Goal: Task Accomplishment & Management: Complete application form

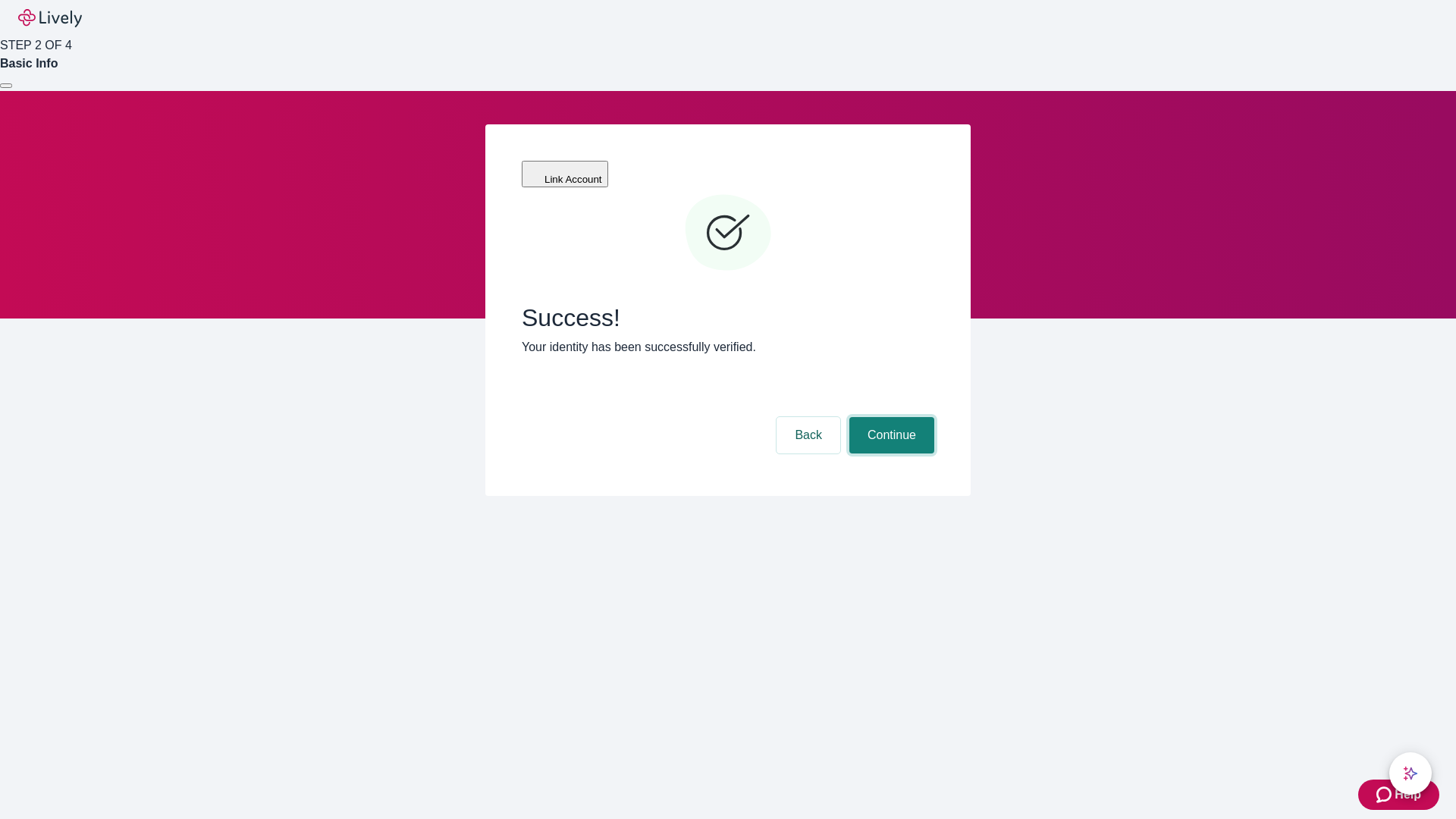
click at [889, 417] on button "Continue" at bounding box center [892, 435] width 85 height 37
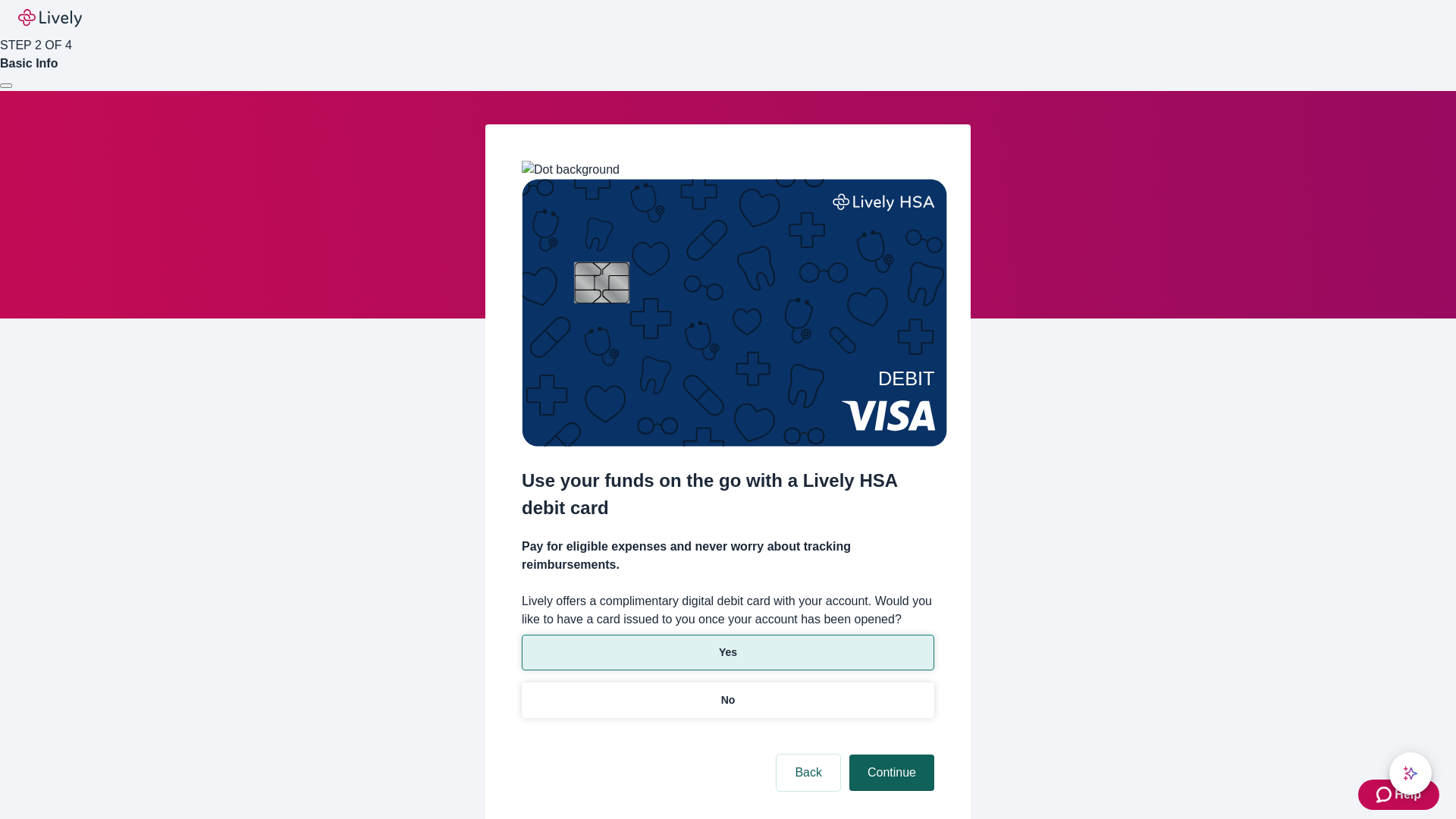
click at [728, 645] on p "Yes" at bounding box center [728, 652] width 18 height 16
click at [889, 754] on button "Continue" at bounding box center [892, 772] width 85 height 37
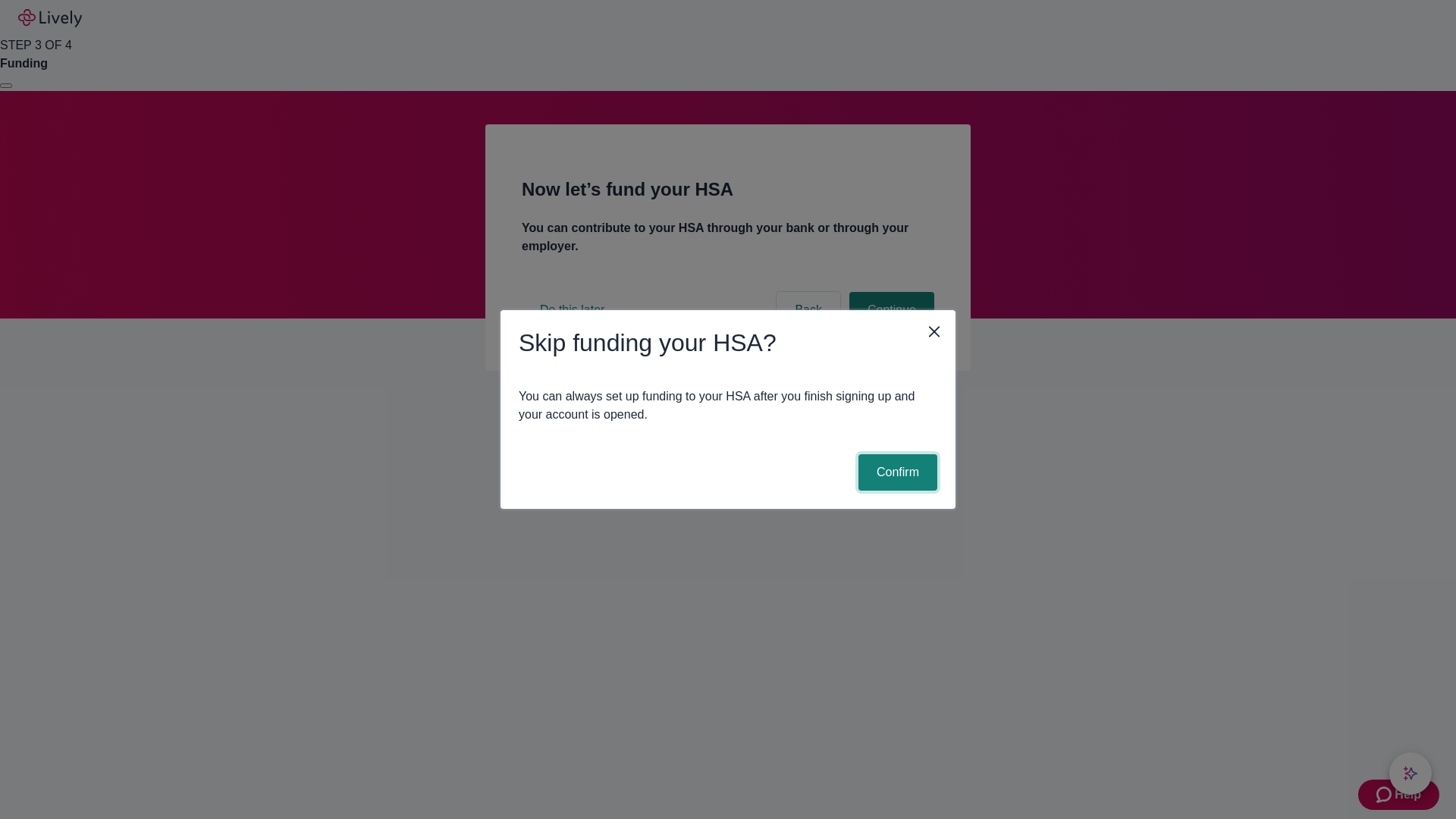
click at [896, 472] on button "Confirm" at bounding box center [898, 472] width 79 height 37
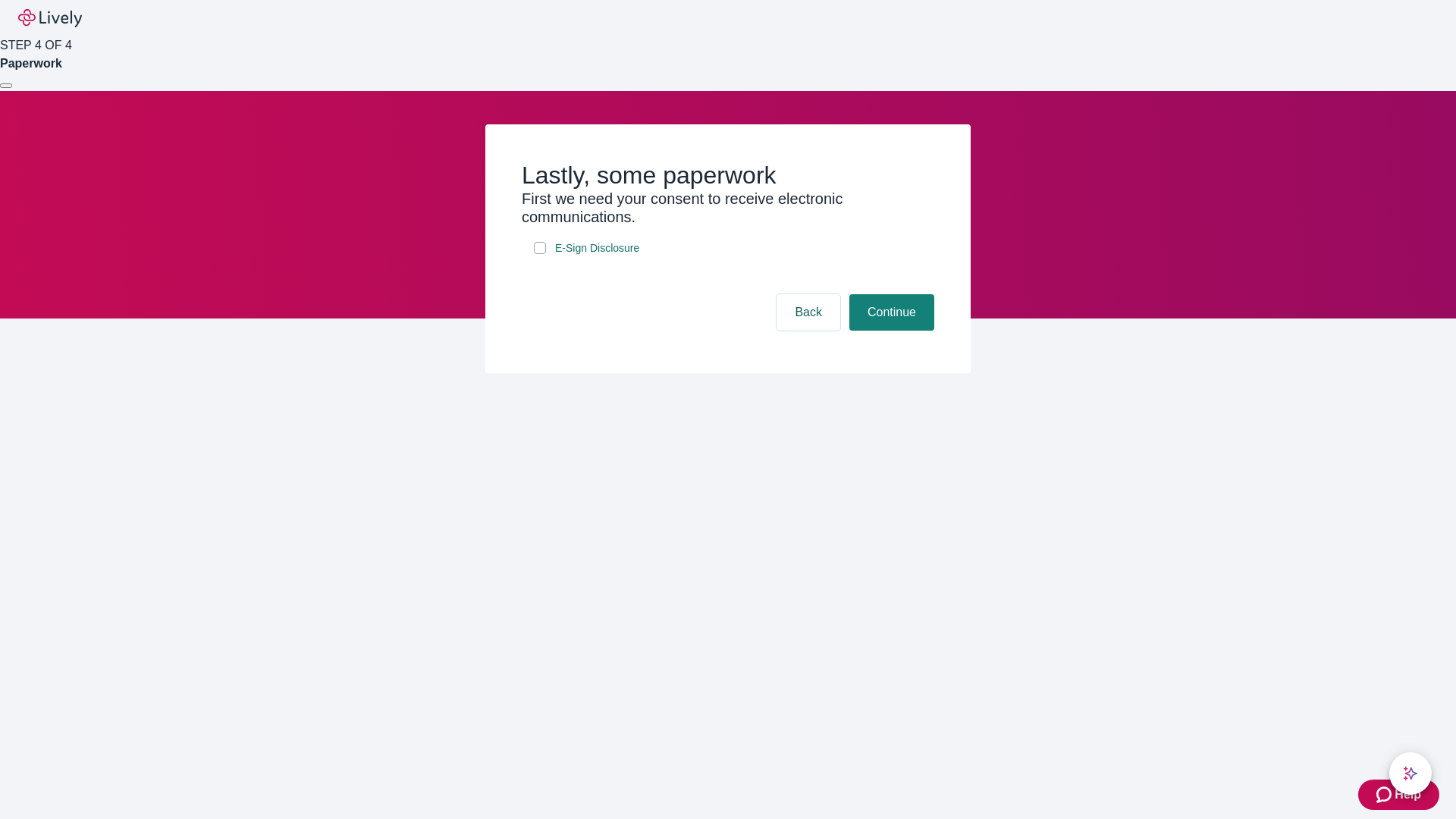
click at [540, 254] on input "E-Sign Disclosure" at bounding box center [540, 247] width 12 height 12
checkbox input "true"
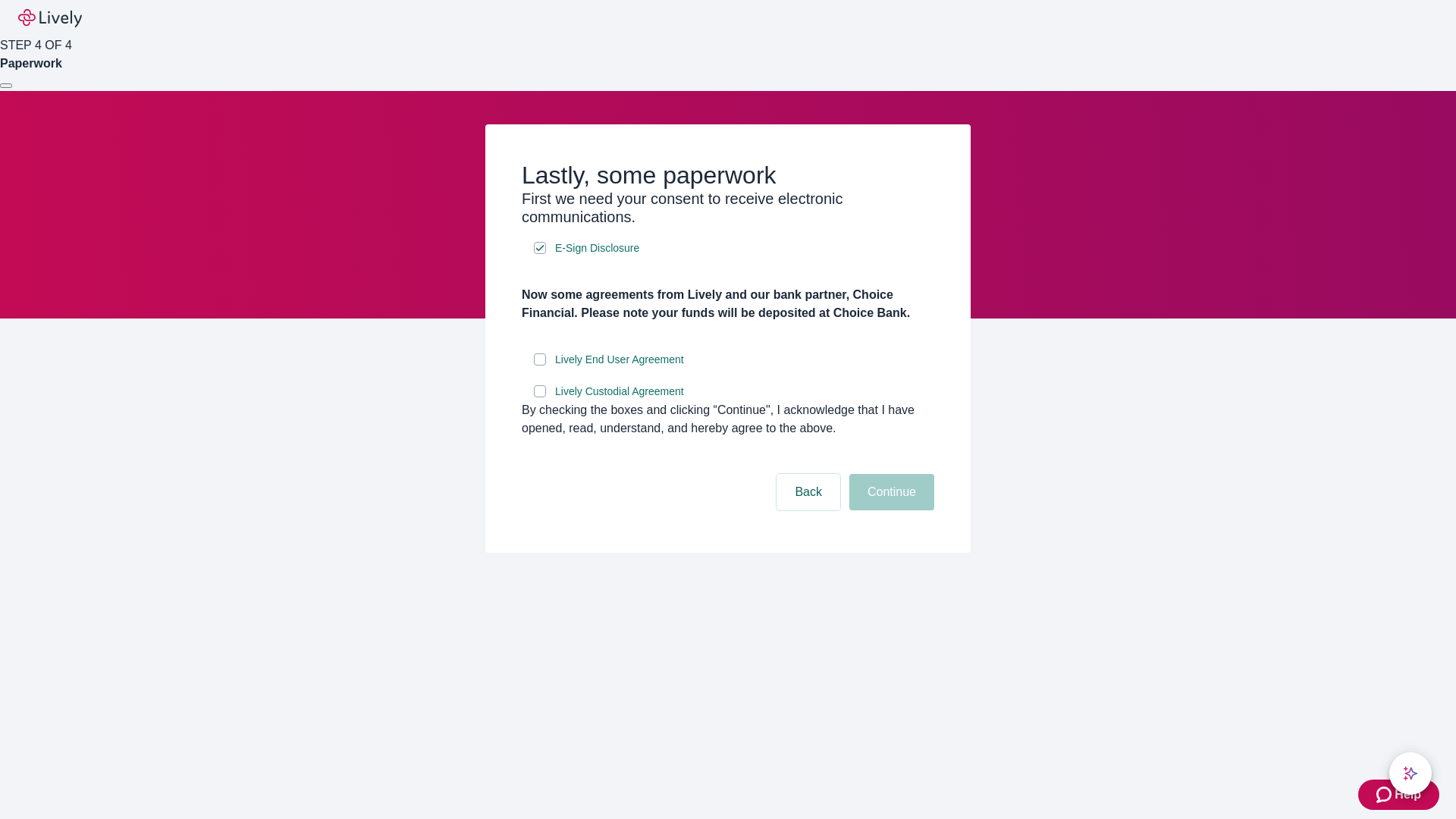
click at [540, 366] on input "Lively End User Agreement" at bounding box center [540, 359] width 12 height 12
checkbox input "true"
click at [540, 397] on input "Lively Custodial Agreement" at bounding box center [540, 391] width 12 height 12
checkbox input "true"
click at [889, 510] on button "Continue" at bounding box center [892, 492] width 85 height 37
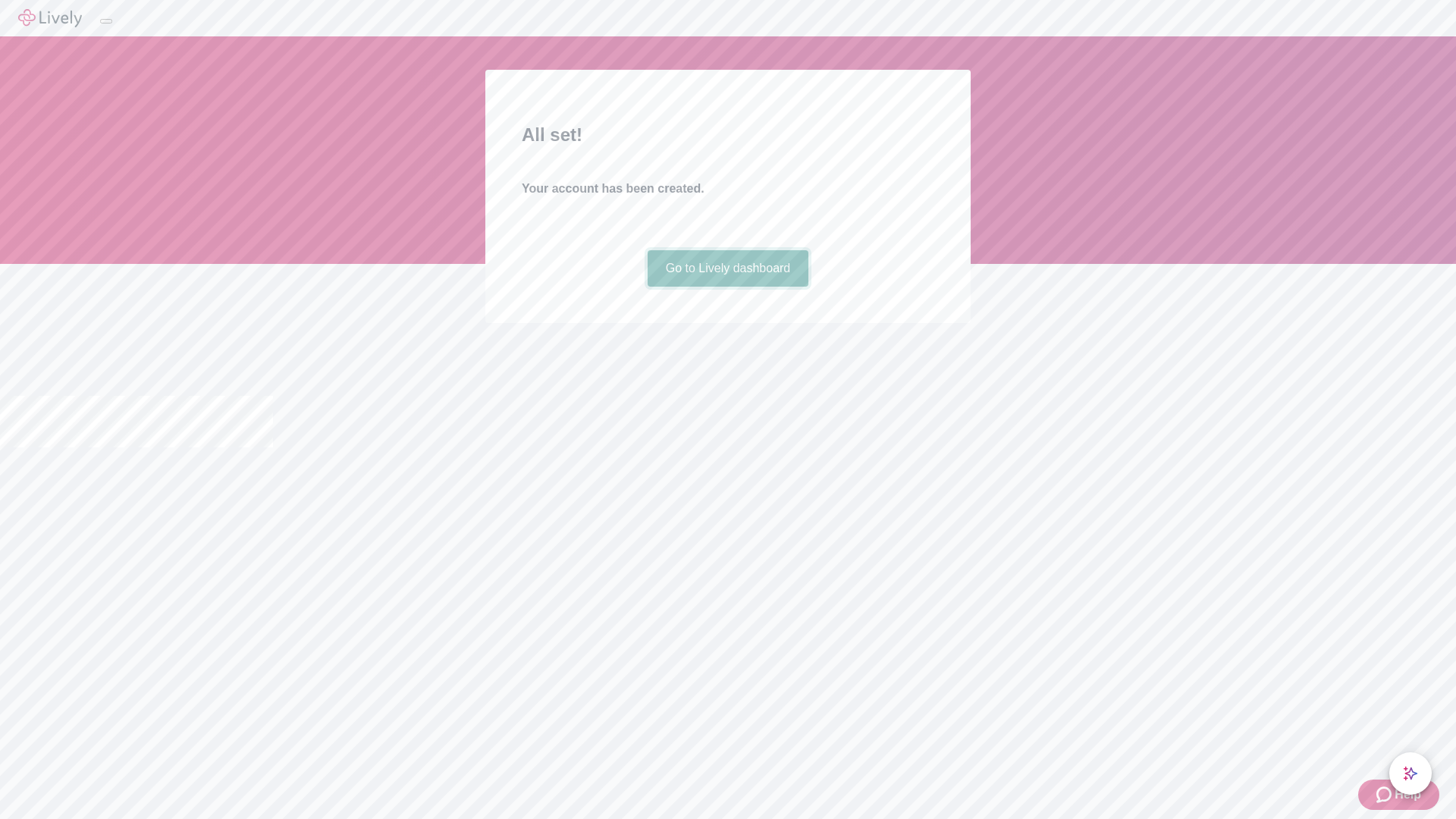
click at [728, 287] on link "Go to Lively dashboard" at bounding box center [728, 268] width 162 height 37
